Goal: Task Accomplishment & Management: Use online tool/utility

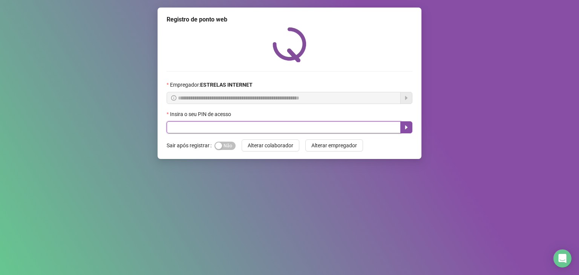
click at [237, 133] on span at bounding box center [290, 127] width 246 height 12
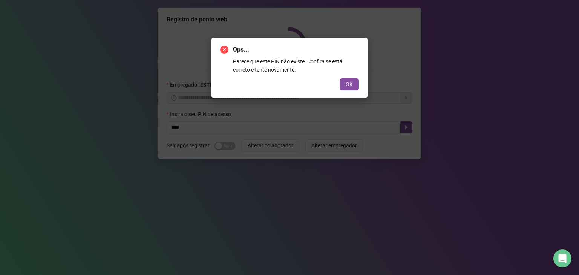
drag, startPoint x: 349, startPoint y: 84, endPoint x: 326, endPoint y: 89, distance: 23.3
click at [348, 84] on span "OK" at bounding box center [349, 84] width 7 height 8
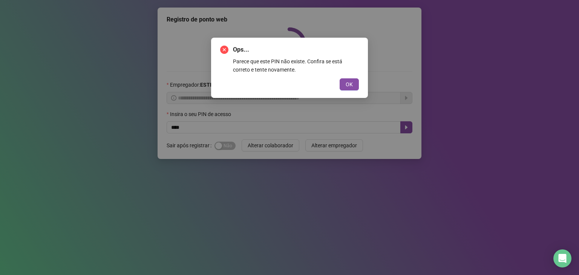
click at [205, 132] on div "Ops... Parece que este PIN não existe. Confira se está correto e tente novament…" at bounding box center [289, 137] width 579 height 275
drag, startPoint x: 351, startPoint y: 83, endPoint x: 279, endPoint y: 103, distance: 74.6
click at [350, 83] on span "OK" at bounding box center [349, 84] width 7 height 8
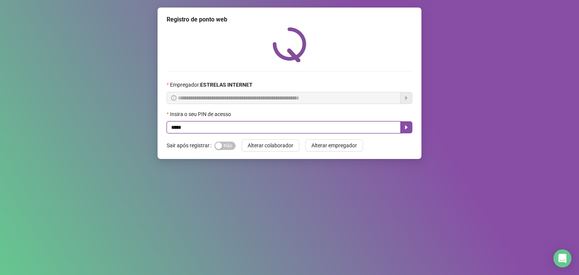
type input "*****"
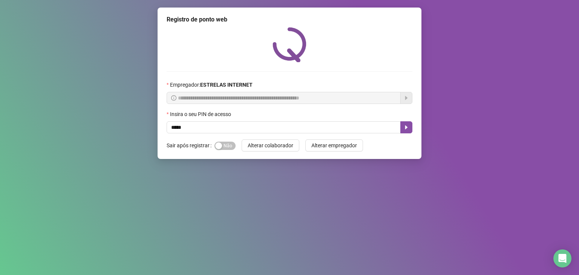
click at [415, 126] on div "**********" at bounding box center [290, 84] width 264 height 152
click at [408, 128] on icon "caret-right" at bounding box center [406, 127] width 6 height 6
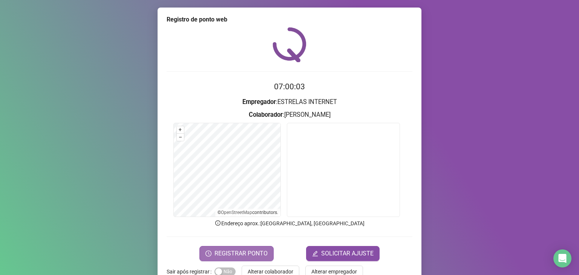
click at [244, 255] on span "REGISTRAR PONTO" at bounding box center [241, 253] width 53 height 9
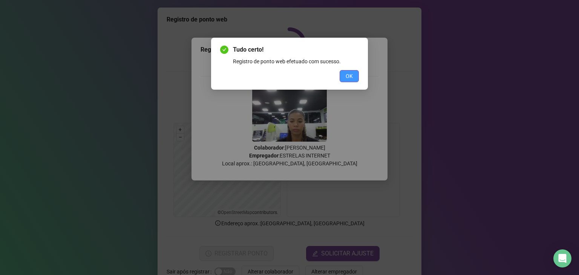
click at [345, 76] on button "OK" at bounding box center [349, 76] width 19 height 12
